Goal: Task Accomplishment & Management: Complete application form

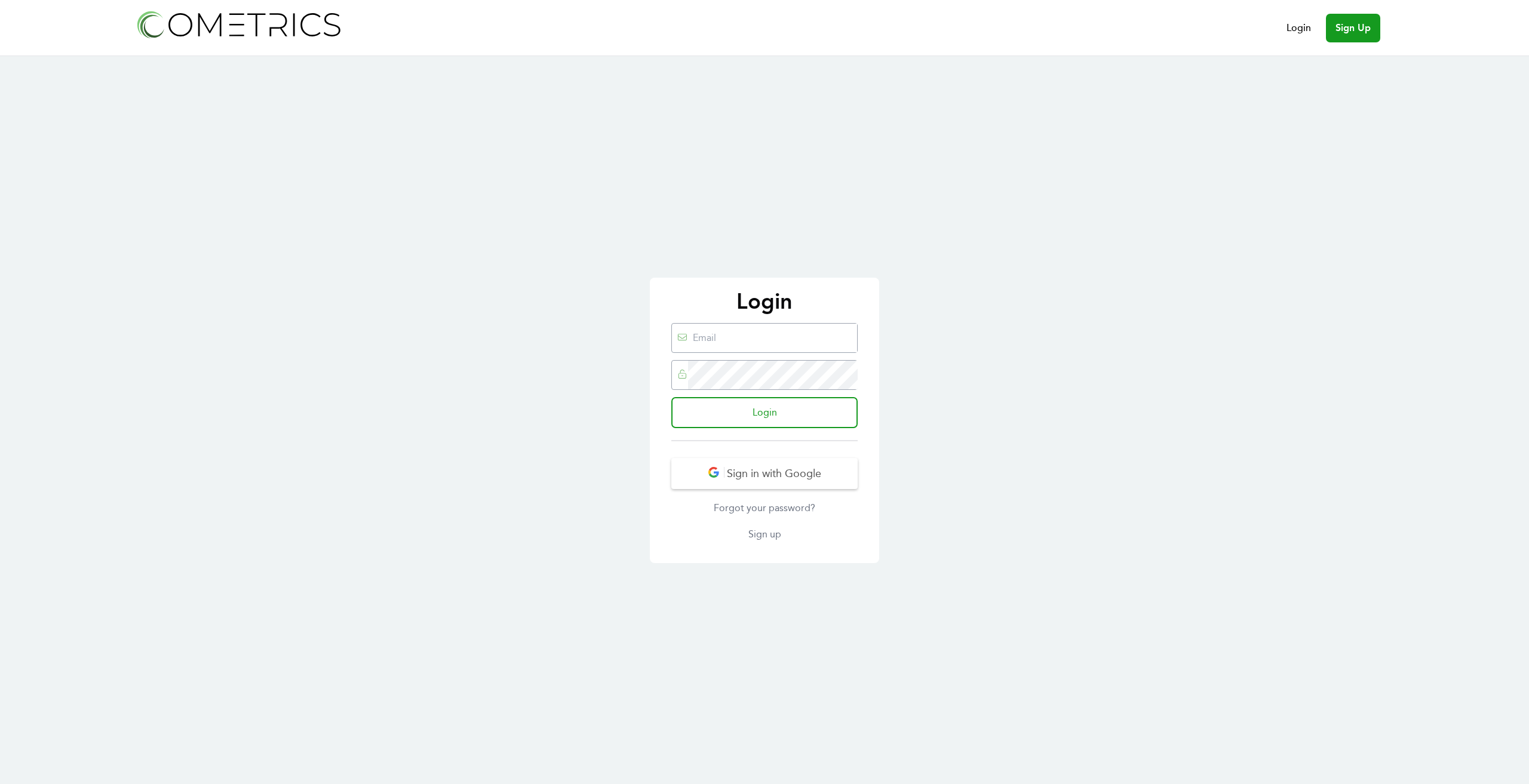
click at [780, 295] on p "Login" at bounding box center [764, 301] width 206 height 24
click at [772, 532] on link "Sign up" at bounding box center [764, 535] width 186 height 15
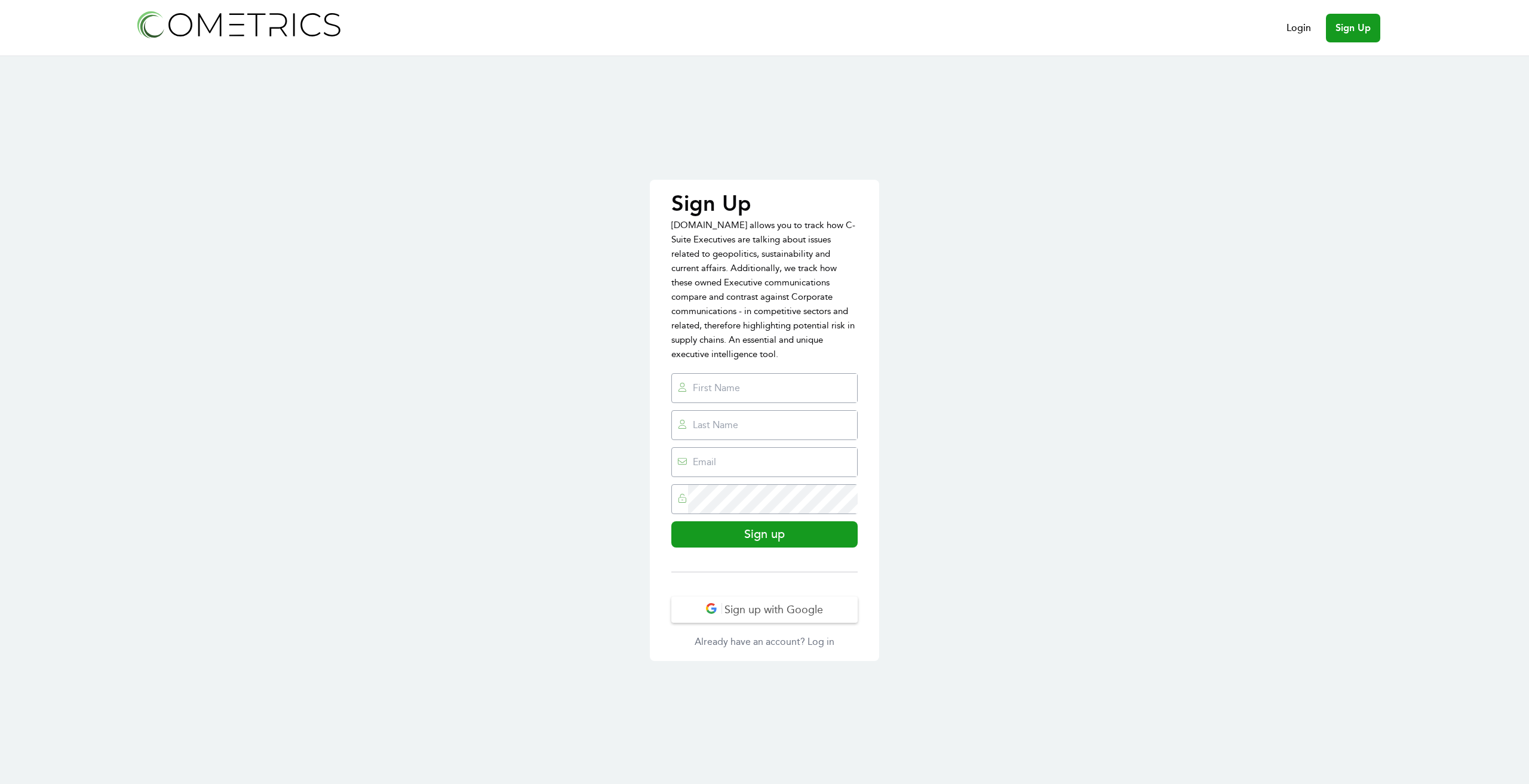
click at [751, 392] on input "text" at bounding box center [773, 388] width 169 height 28
type input "Zak"
type input "B"
type input "AntiBotTest"
type input "zak+antibotest@cometri"
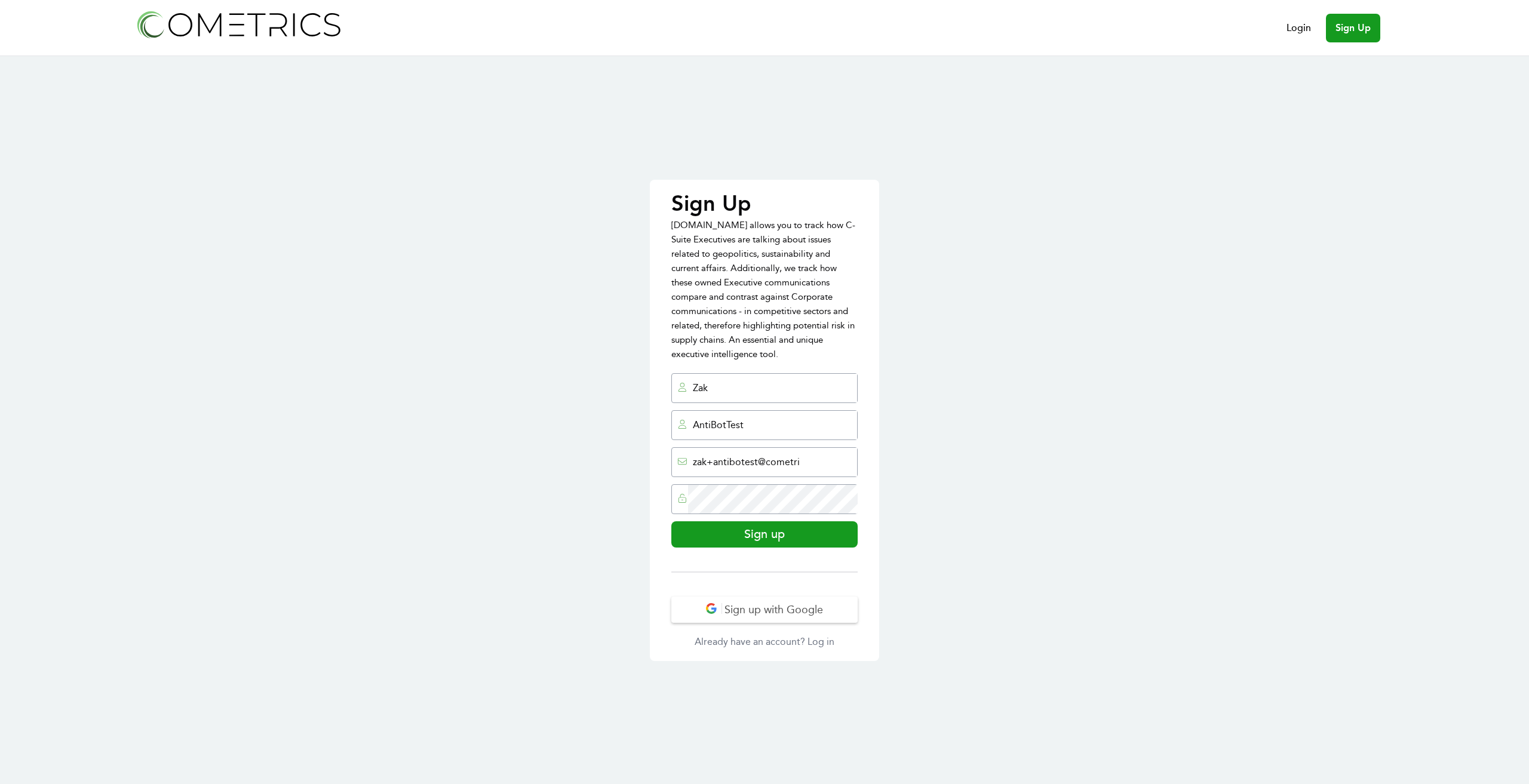
drag, startPoint x: 710, startPoint y: 430, endPoint x: 742, endPoint y: 424, distance: 32.6
click at [659, 432] on div "Sign Up Cometrics.io allows you to track how C-Suite Executives are talking abo…" at bounding box center [764, 420] width 229 height 481
click at [794, 424] on input "BotTest" at bounding box center [773, 424] width 169 height 28
type input "BotTest"
click at [818, 463] on input "zak+antibotest@cometri" at bounding box center [773, 462] width 169 height 28
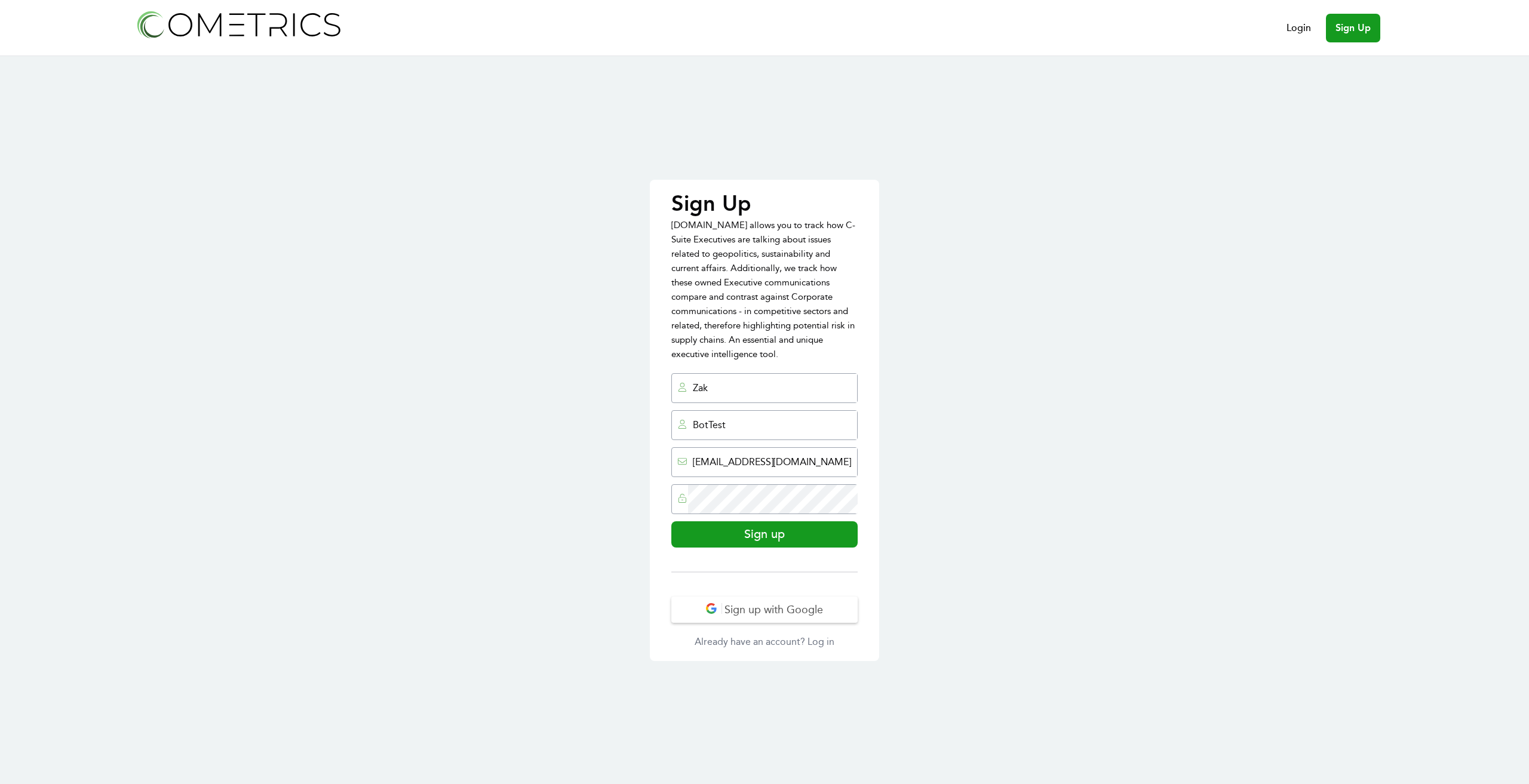
drag, startPoint x: 832, startPoint y: 463, endPoint x: 764, endPoint y: 481, distance: 70.3
click at [764, 481] on form "Leave this field blank Zak BotTest zak+antibotest@cometrics.io Sign up" at bounding box center [764, 473] width 186 height 199
drag, startPoint x: 714, startPoint y: 465, endPoint x: 708, endPoint y: 467, distance: 6.3
click at [714, 465] on input "zak+antibotest@cometrics.io" at bounding box center [773, 462] width 169 height 28
click at [708, 467] on input "zak+antibotest@cometrics.io" at bounding box center [773, 462] width 169 height 28
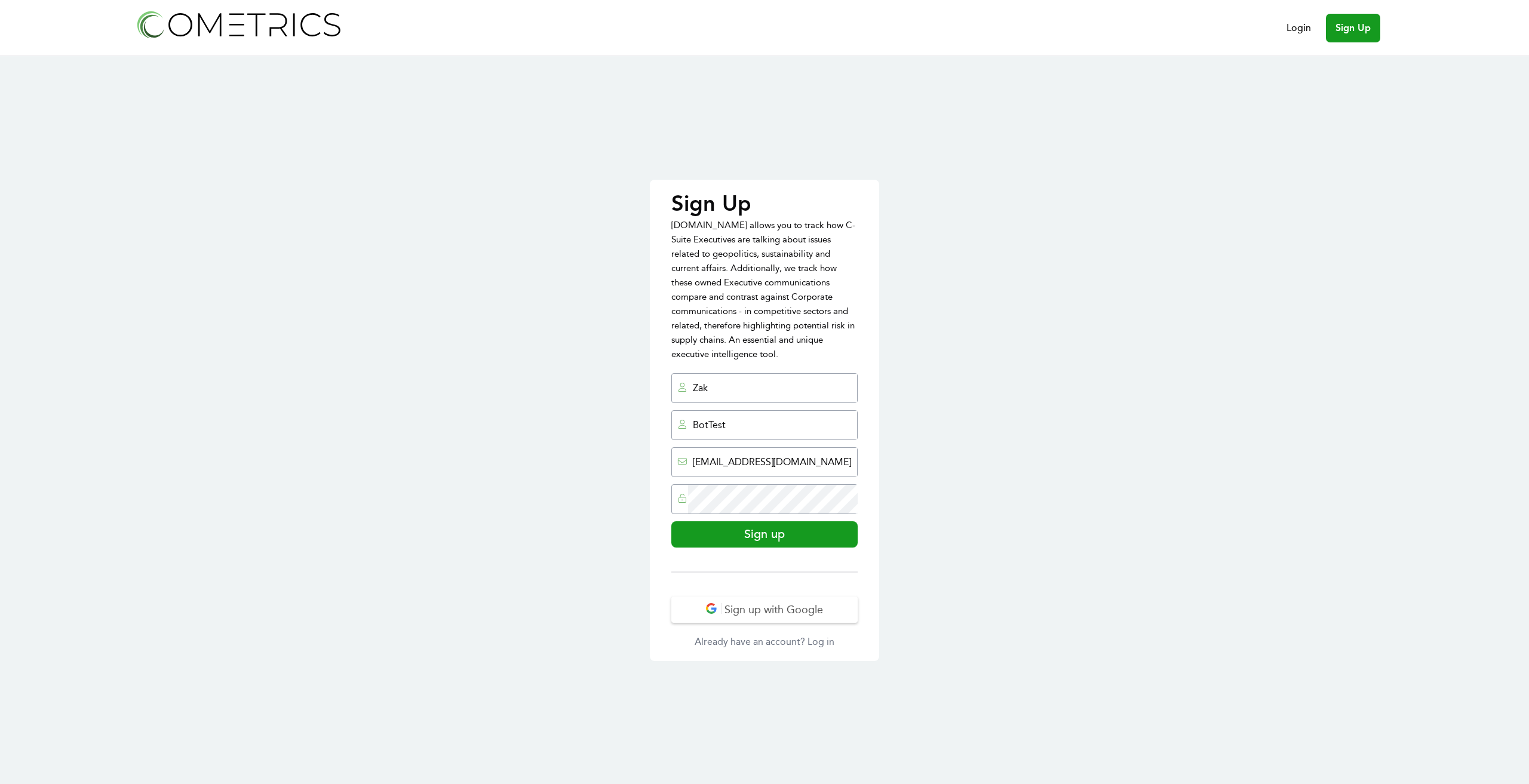
drag, startPoint x: 799, startPoint y: 459, endPoint x: 1330, endPoint y: 471, distance: 531.1
click at [1321, 472] on div "Sign Up Cometrics.io allows you to track how C-Suite Executives are talking abo…" at bounding box center [764, 420] width 1529 height 728
type input "zakwheaton+antibotest@gmail.com"
click at [1152, 482] on div "Sign Up Cometrics.io allows you to track how C-Suite Executives are talking abo…" at bounding box center [764, 420] width 1529 height 728
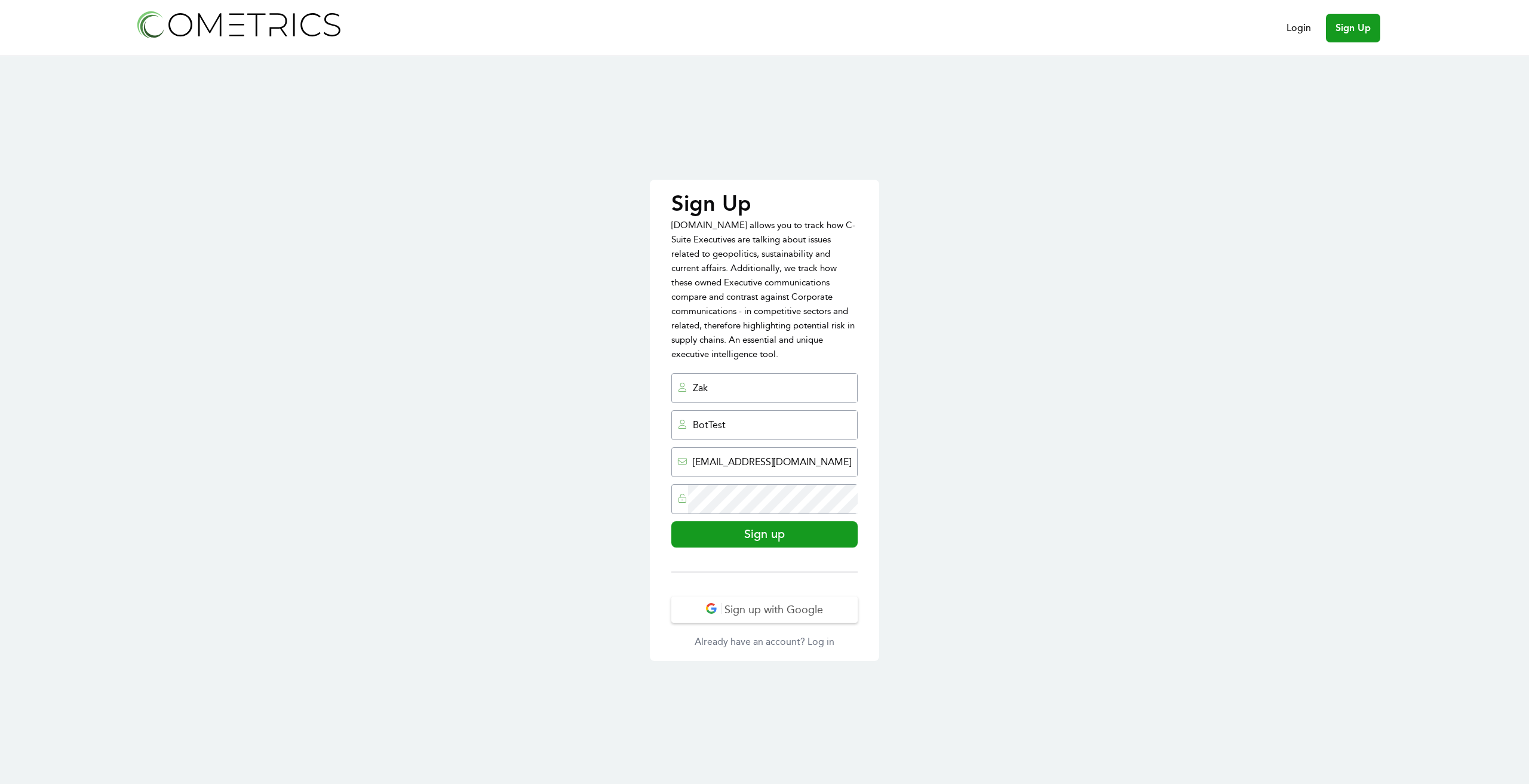
scroll to position [0, 0]
type input "test"
click at [800, 535] on input "Sign up" at bounding box center [764, 535] width 186 height 26
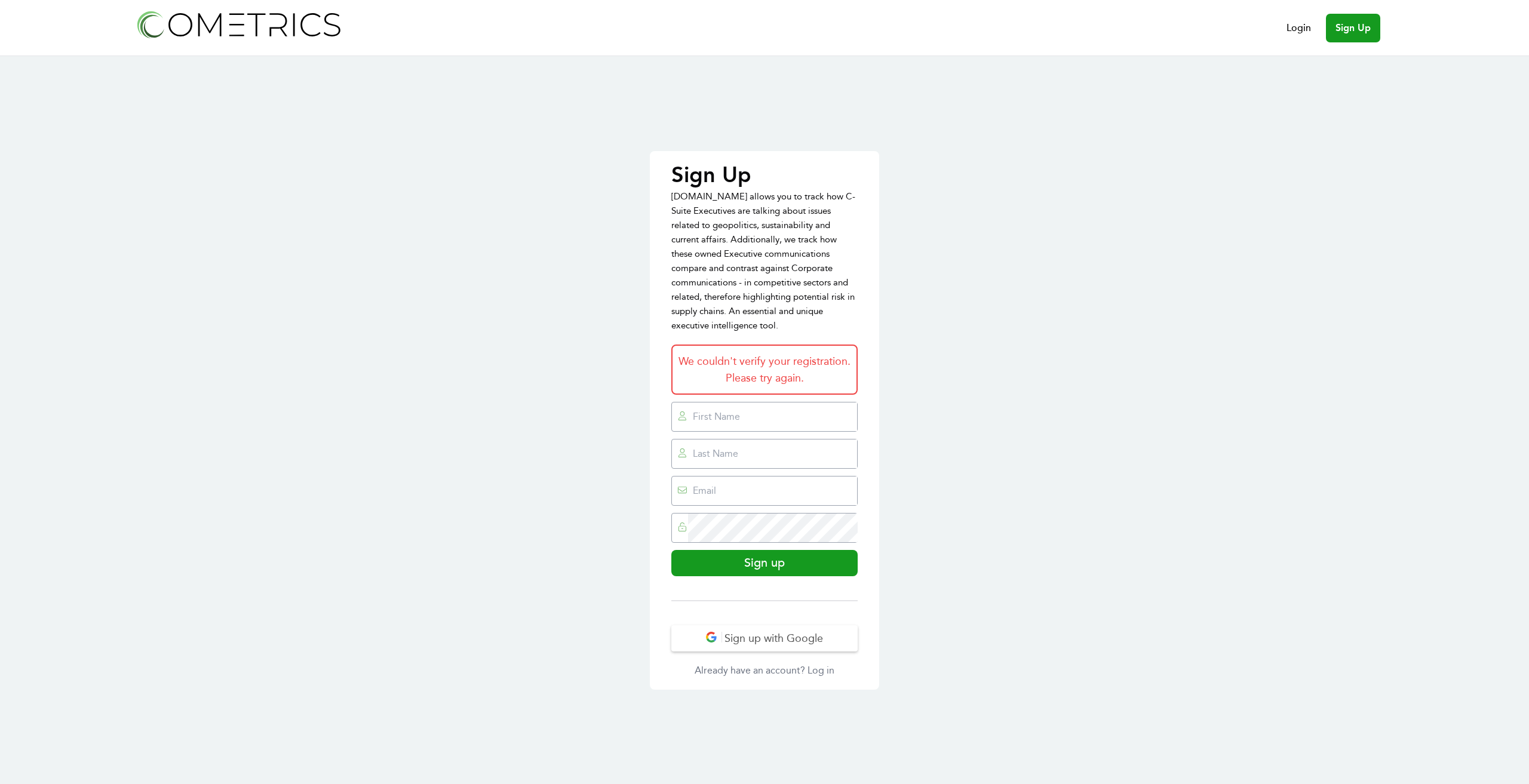
click at [729, 421] on input "text" at bounding box center [773, 416] width 169 height 28
type input "Zak"
type input "A"
type input "BotTest"
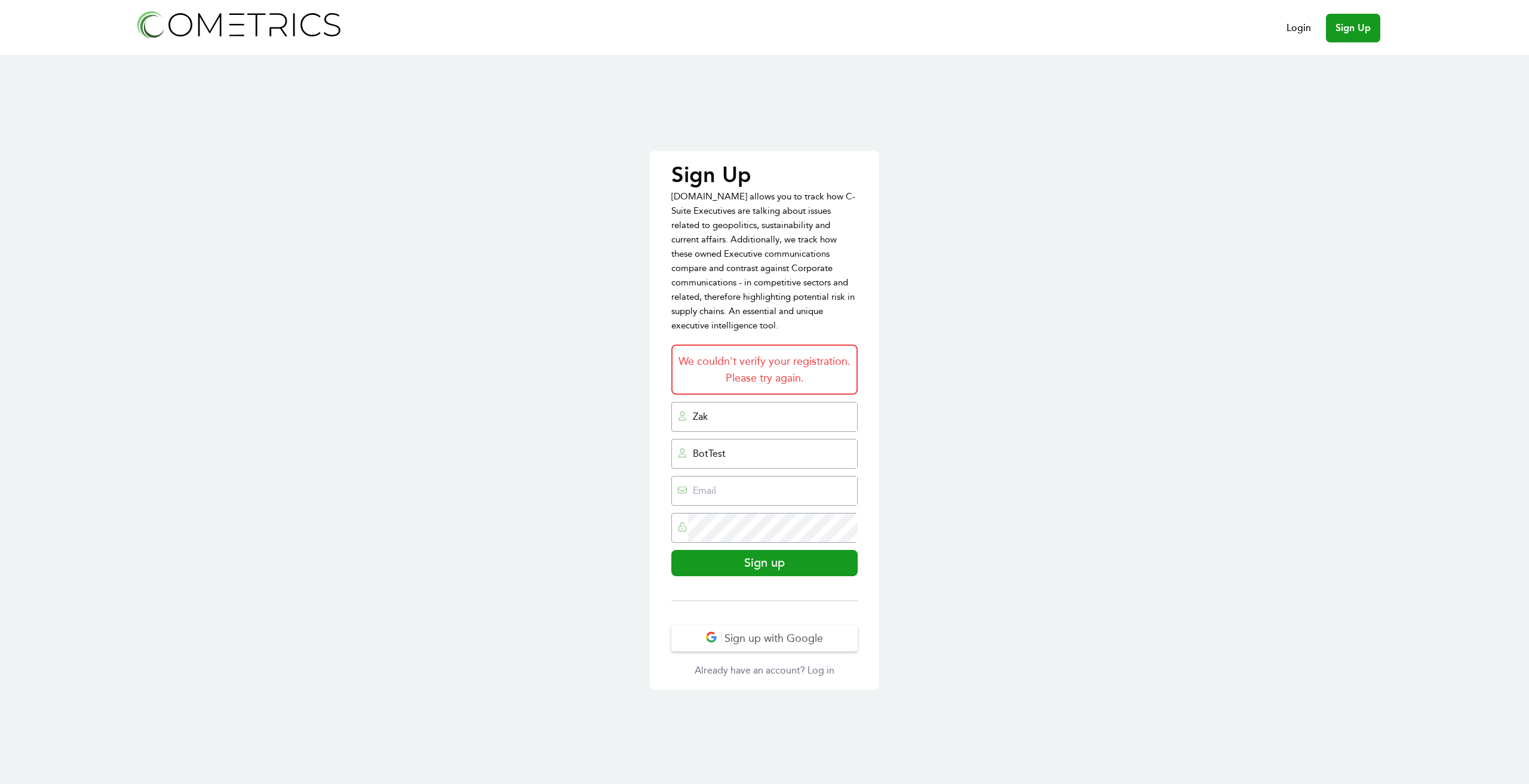
type input "a"
type input "[EMAIL_ADDRESS][DOMAIN_NAME]"
click at [724, 420] on input "Zak" at bounding box center [773, 416] width 169 height 28
type input "ZakShouldSignUp"
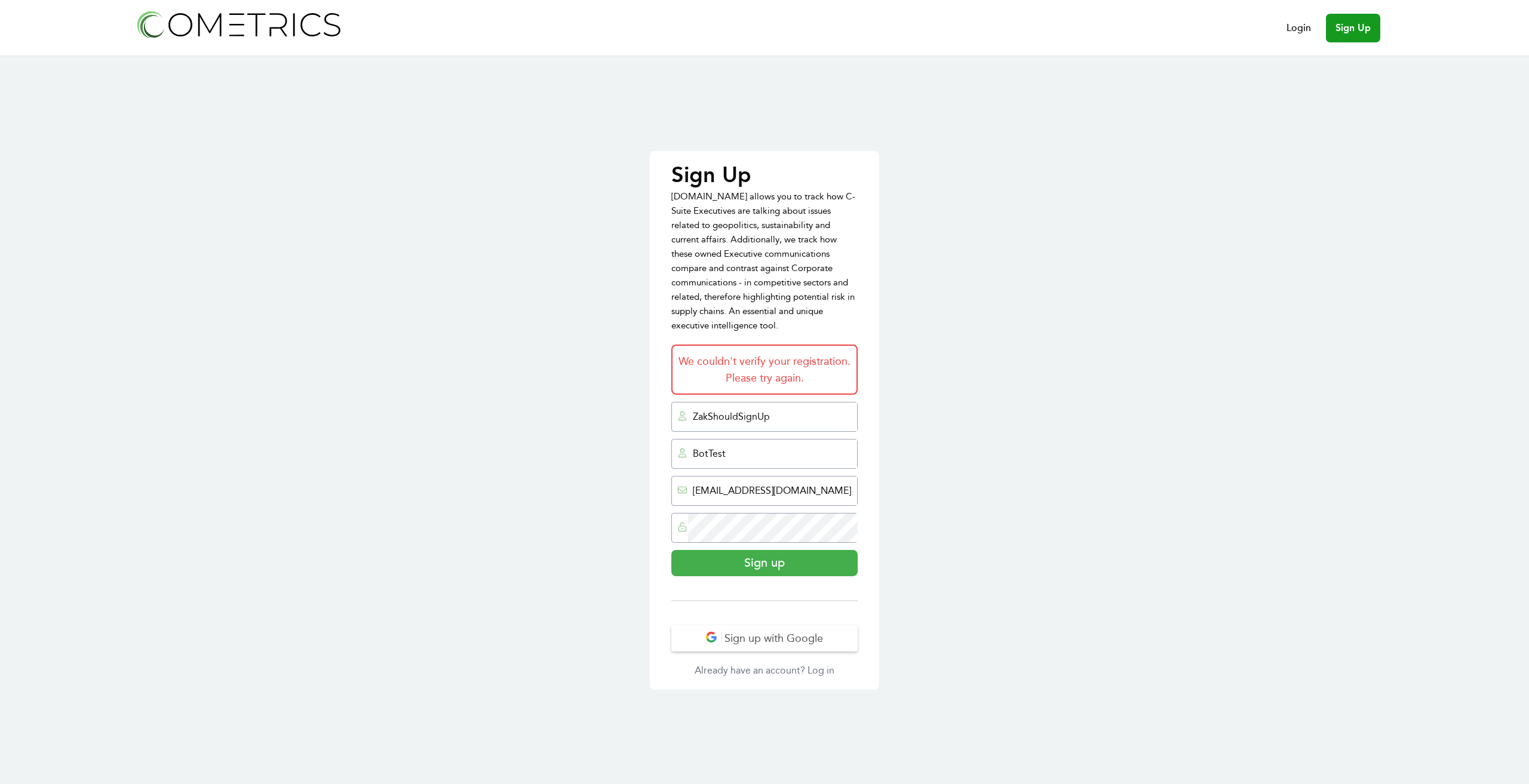
click at [702, 564] on input "Sign up" at bounding box center [764, 563] width 186 height 26
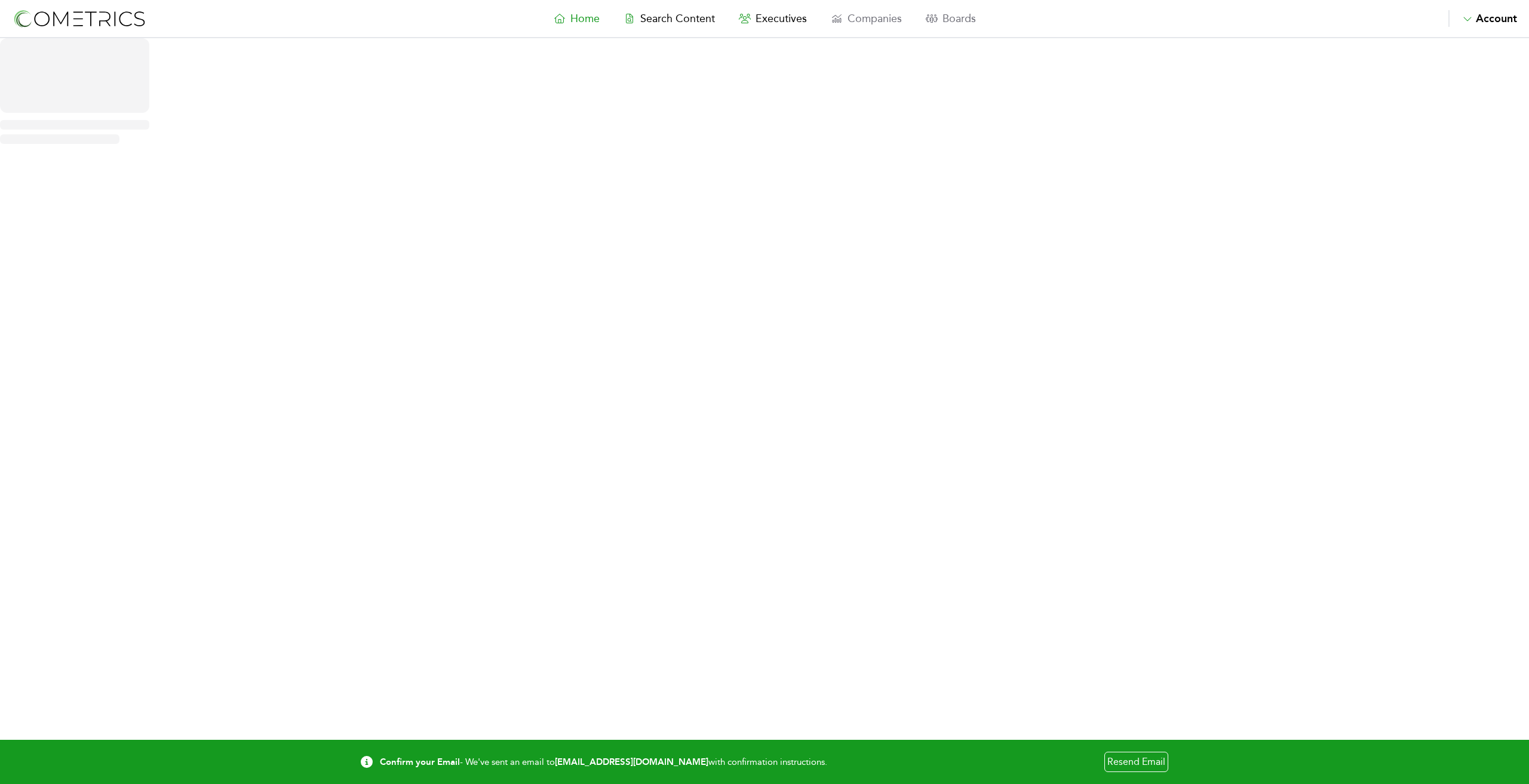
click at [283, 22] on div "Home Search Content Executives Companies Boards Saved Alerts Nominate Account L…" at bounding box center [764, 18] width 1004 height 17
